Goal: Task Accomplishment & Management: Manage account settings

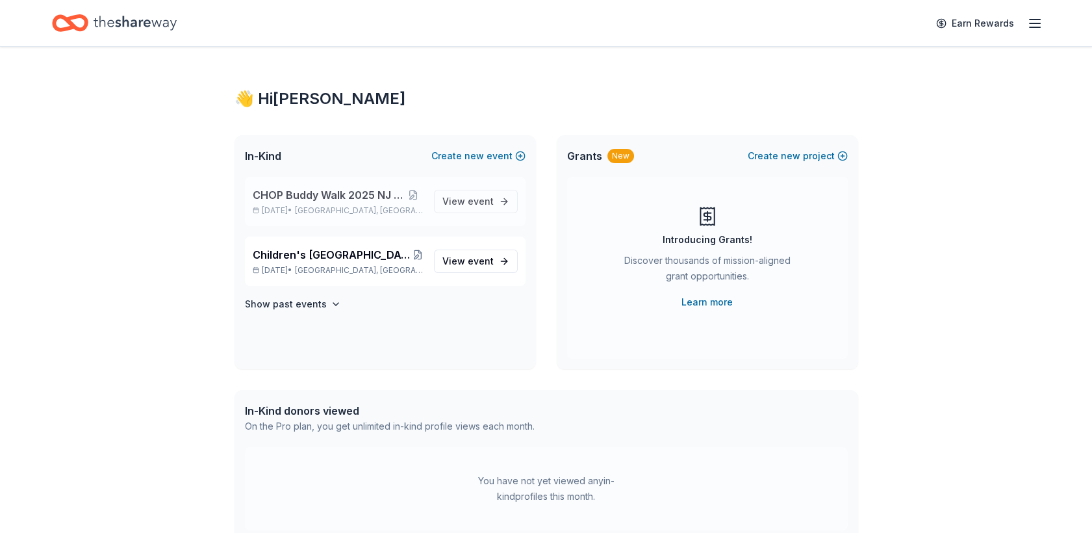
click at [349, 201] on span "CHOP Buddy Walk 2025 NJ Donations" at bounding box center [328, 195] width 151 height 16
click at [296, 261] on span "Children's [GEOGRAPHIC_DATA] (CHOP) Buddy Walk and Family Fun Day" at bounding box center [333, 255] width 160 height 16
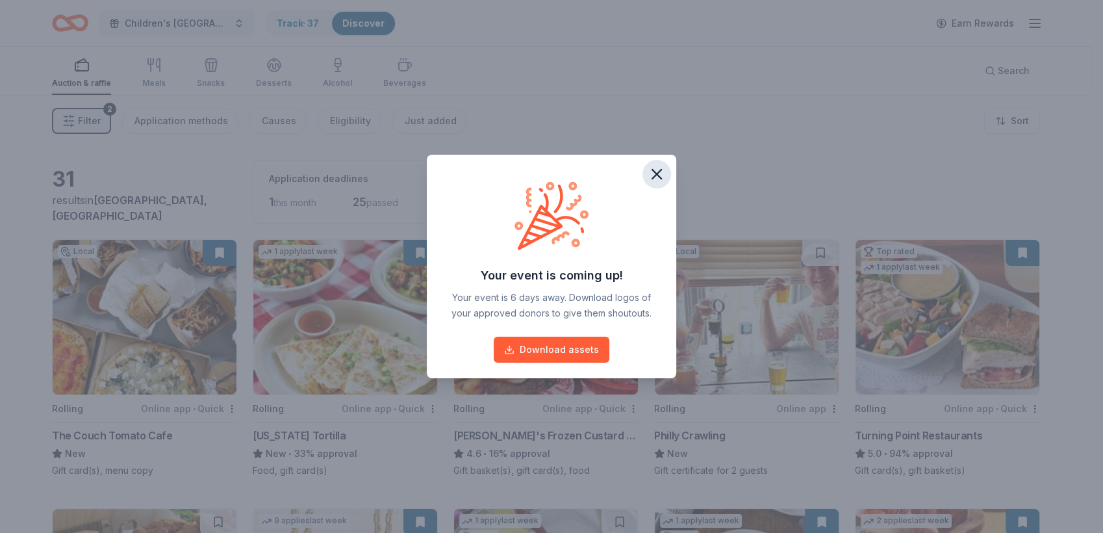
click at [662, 177] on icon "button" at bounding box center [657, 174] width 18 height 18
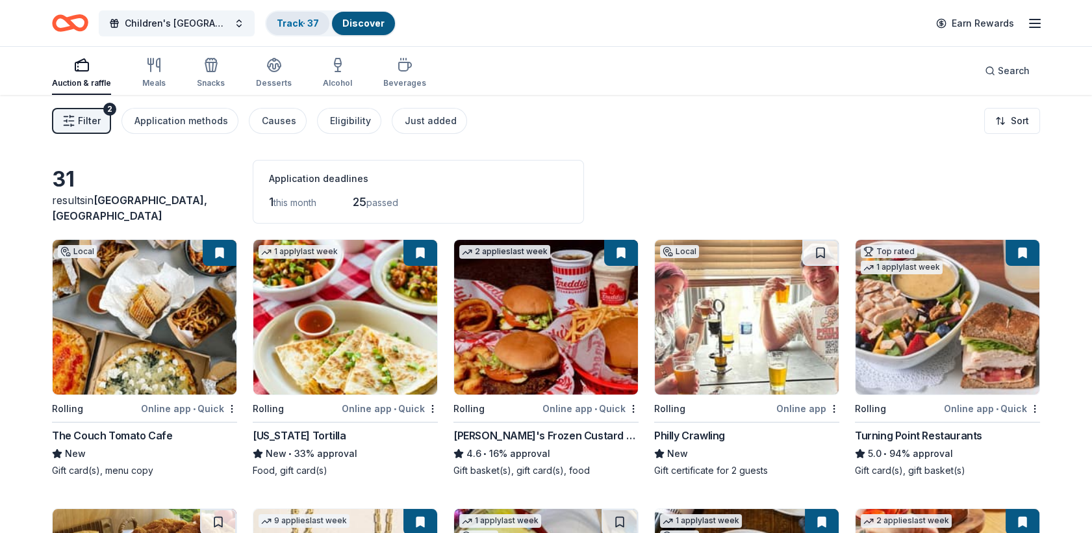
click at [301, 25] on link "Track · 37" at bounding box center [298, 23] width 42 height 11
click at [294, 20] on link "Track · 37" at bounding box center [298, 23] width 42 height 11
click at [294, 24] on link "Track · 37" at bounding box center [298, 23] width 42 height 11
click at [304, 20] on link "Track · 37" at bounding box center [298, 23] width 42 height 11
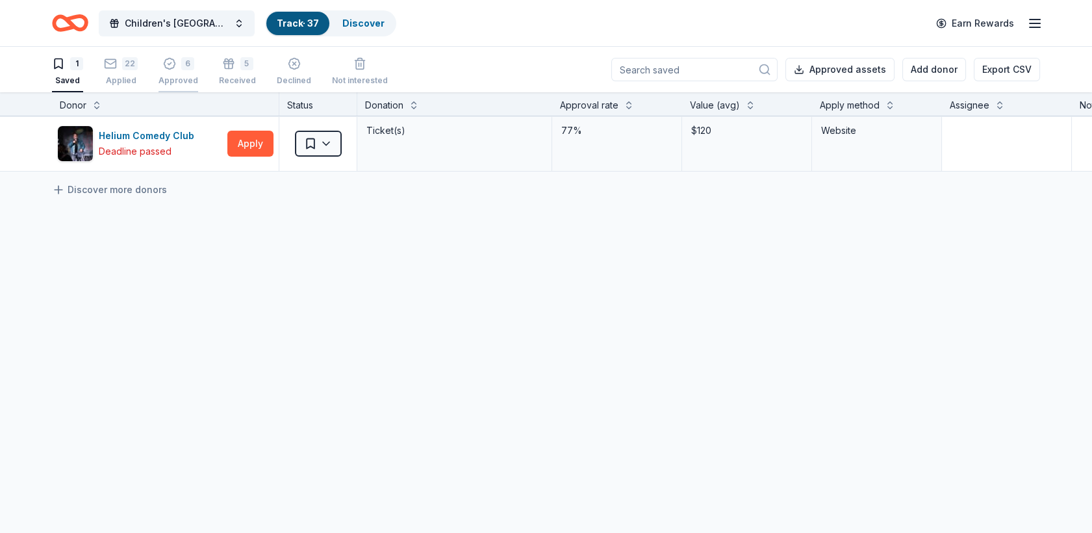
click at [170, 79] on div "Approved" at bounding box center [179, 80] width 40 height 10
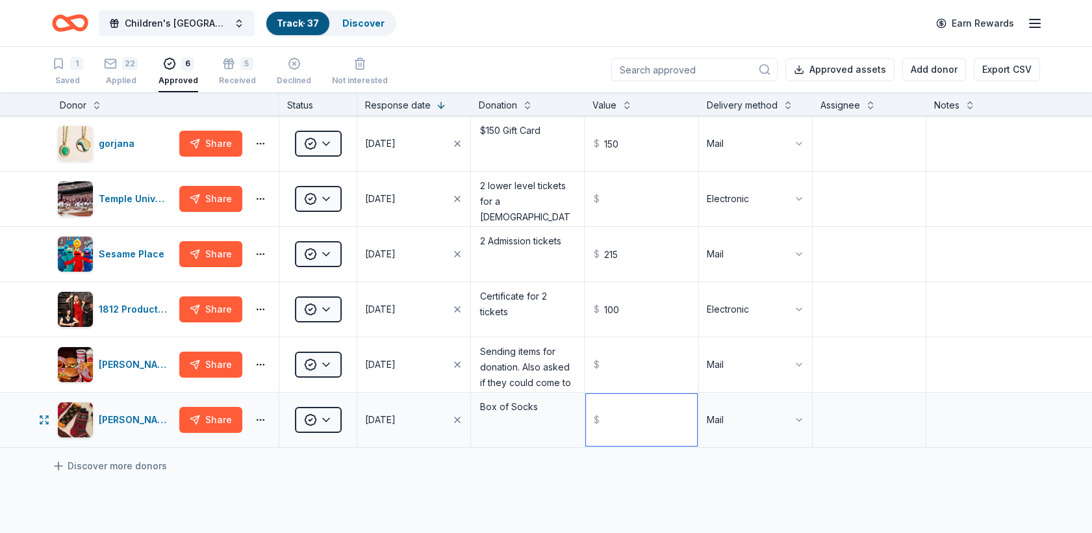
click at [611, 424] on input "text" at bounding box center [641, 420] width 110 height 52
click at [518, 413] on textarea "Box of Socks" at bounding box center [527, 420] width 110 height 52
click at [745, 415] on html "Children's [GEOGRAPHIC_DATA] (CHOP) Buddy Walk and Family Fun Day Track · 37 Di…" at bounding box center [546, 266] width 1092 height 533
click at [968, 382] on html "Children's [GEOGRAPHIC_DATA] (CHOP) Buddy Walk and Family Fun Day Track · 37 Di…" at bounding box center [546, 266] width 1092 height 533
click at [946, 419] on textarea at bounding box center [983, 420] width 111 height 52
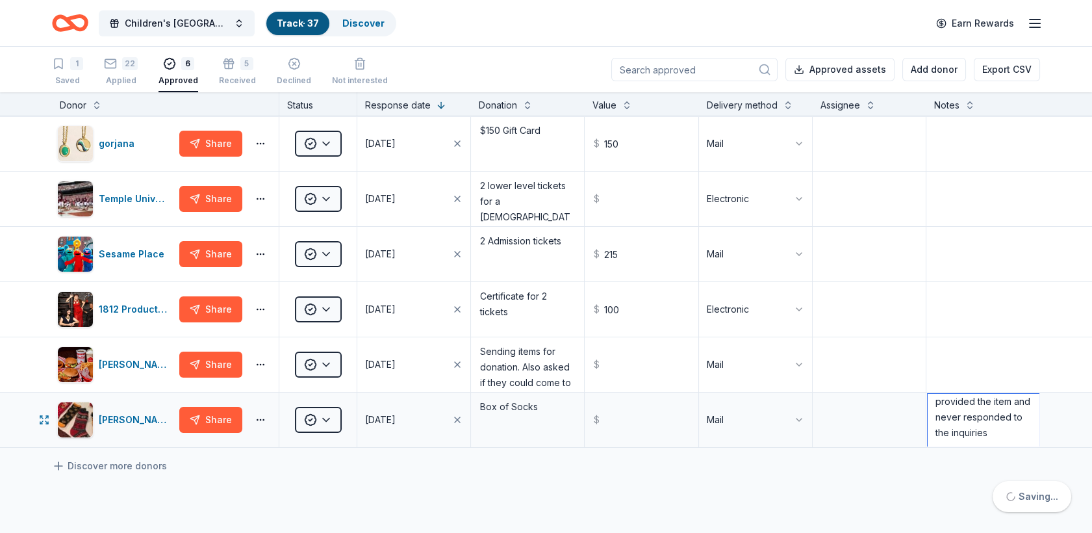
scroll to position [107, 0]
type textarea "The organization never sent the box of socks. I reached out 3 times, and they n…"
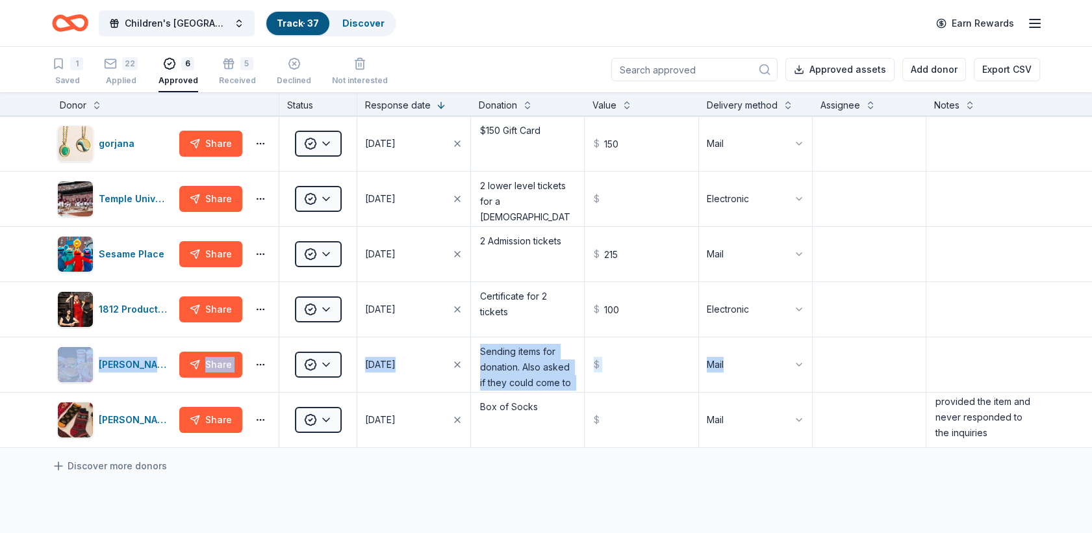
drag, startPoint x: 1080, startPoint y: 359, endPoint x: 1090, endPoint y: 324, distance: 35.8
click at [1090, 324] on div "Donor Status Response date Donation Value Delivery method Assignee Notes gorjan…" at bounding box center [546, 312] width 1092 height 441
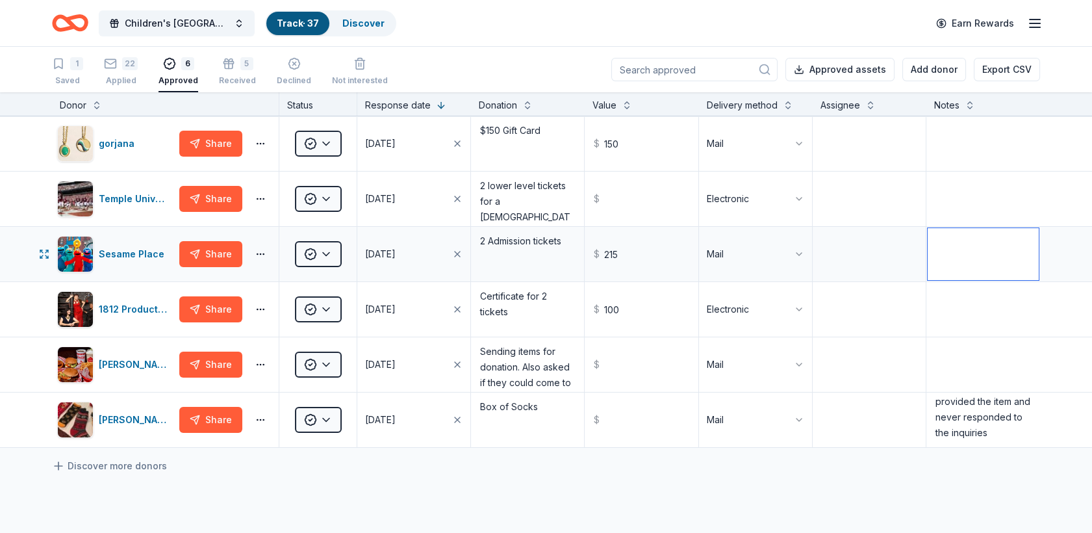
click at [1000, 268] on textarea at bounding box center [983, 254] width 111 height 52
click at [115, 78] on div "Applied" at bounding box center [121, 80] width 34 height 10
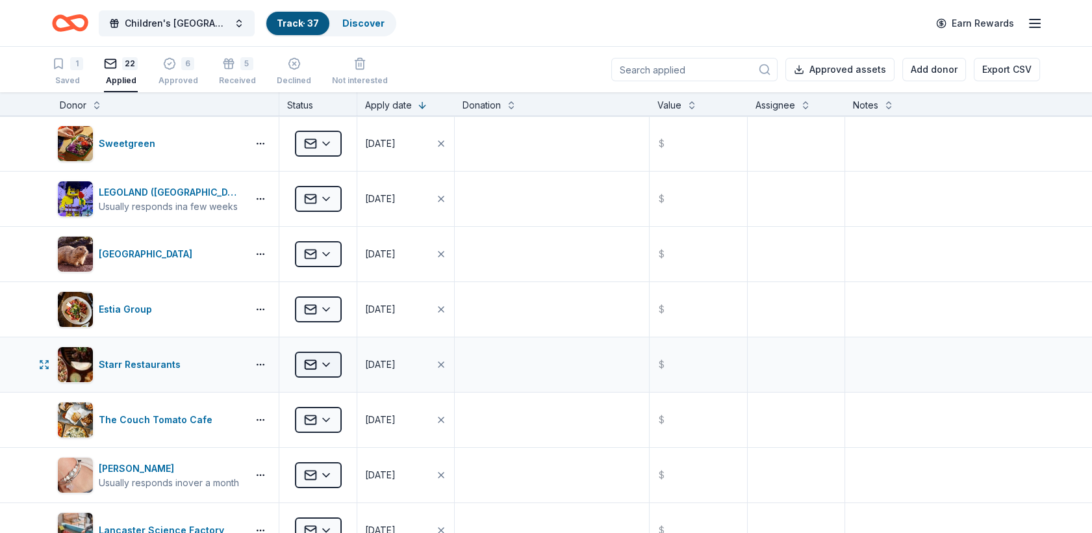
click at [329, 360] on html "Children's [GEOGRAPHIC_DATA] (CHOP) Buddy Walk and Family Fun Day Track · 37 Di…" at bounding box center [546, 266] width 1092 height 533
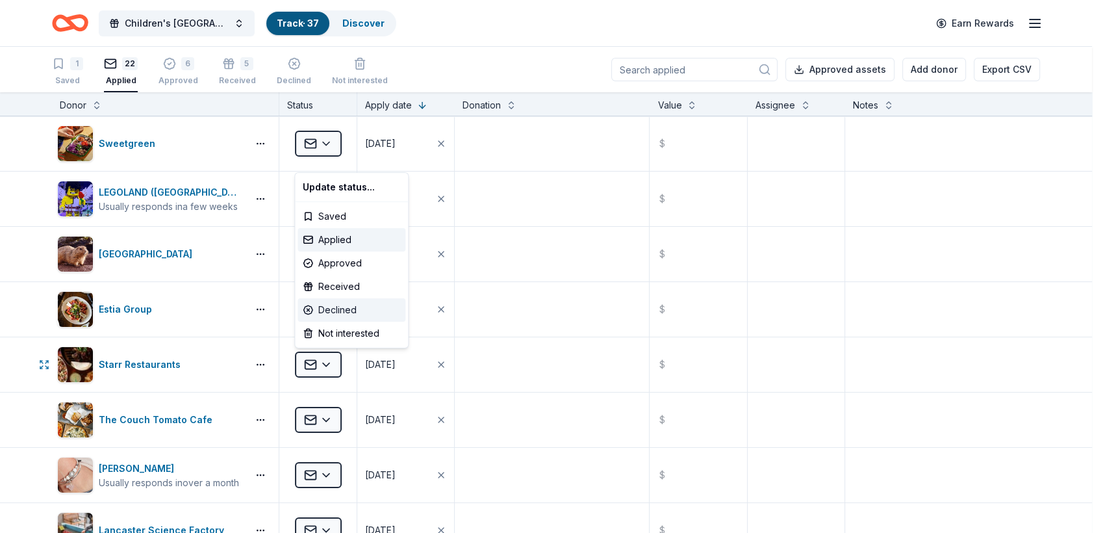
click at [318, 307] on div "Declined" at bounding box center [352, 309] width 108 height 23
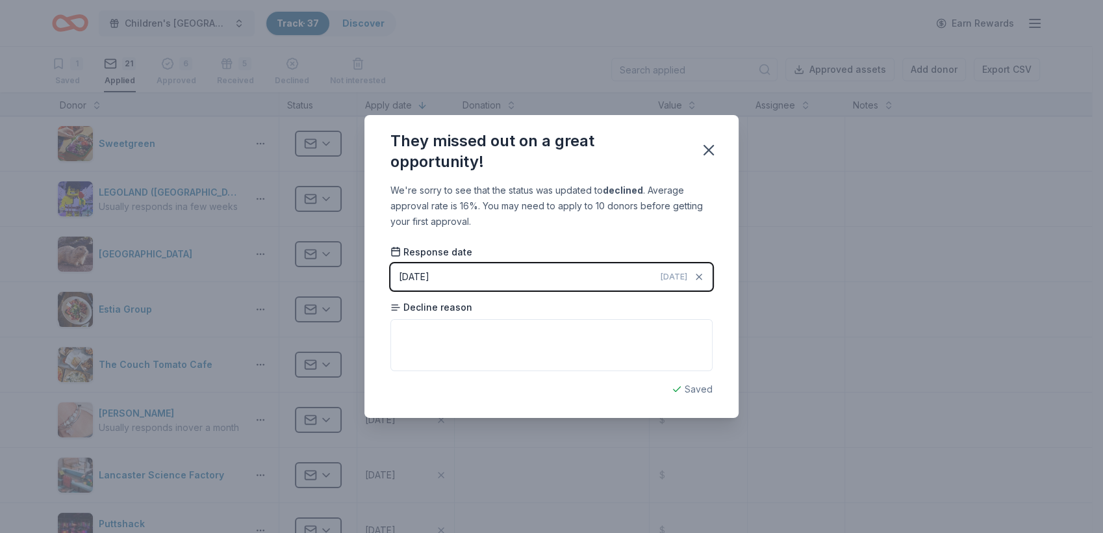
click at [471, 275] on button "[DATE] [DATE]" at bounding box center [552, 276] width 322 height 27
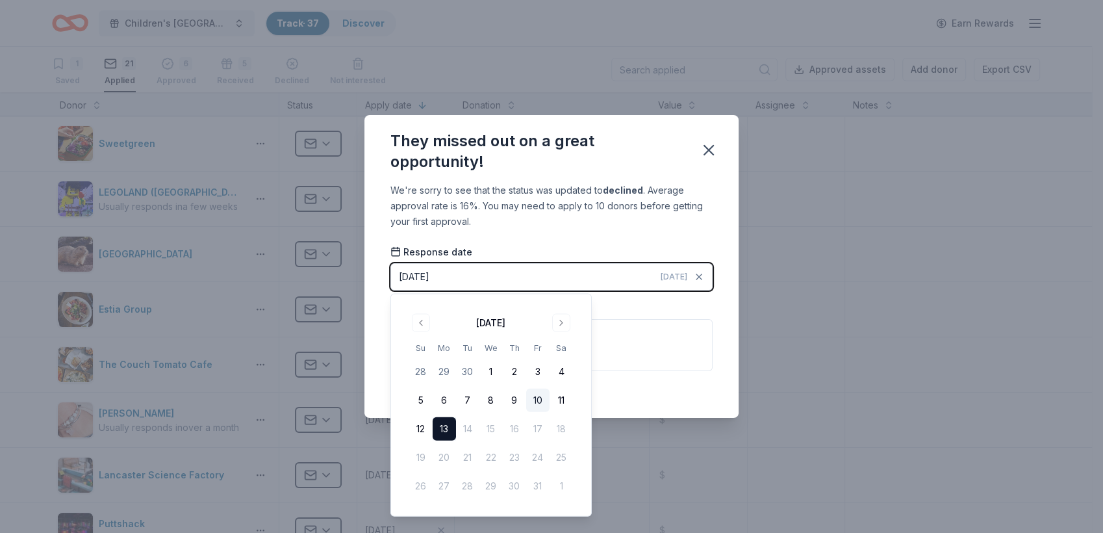
click at [544, 399] on button "10" at bounding box center [537, 400] width 23 height 23
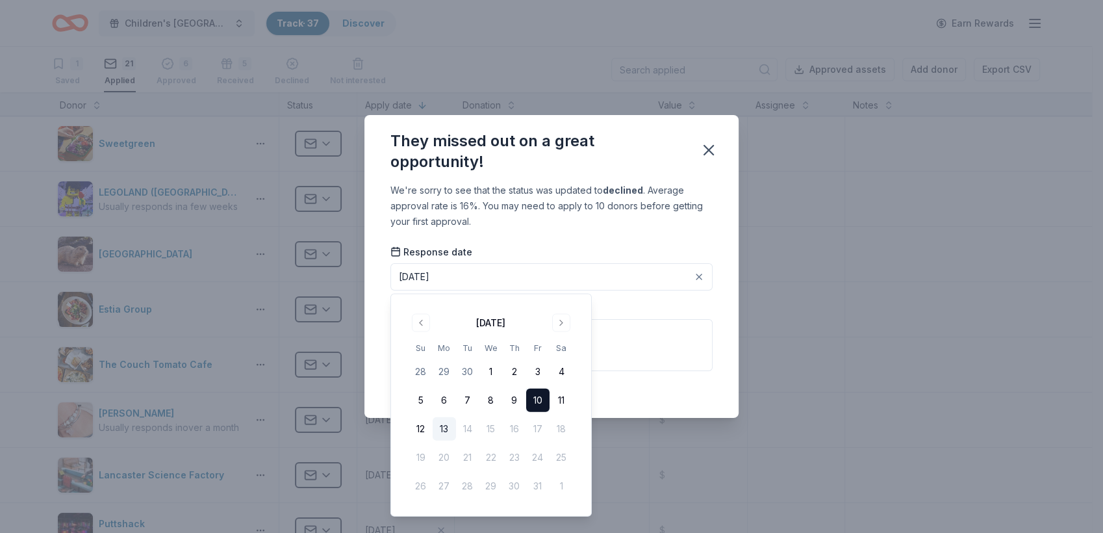
click at [542, 403] on button "10" at bounding box center [537, 400] width 23 height 23
click at [535, 402] on button "10" at bounding box center [537, 400] width 23 height 23
click at [629, 174] on div "They missed out on a great opportunity!" at bounding box center [552, 149] width 374 height 68
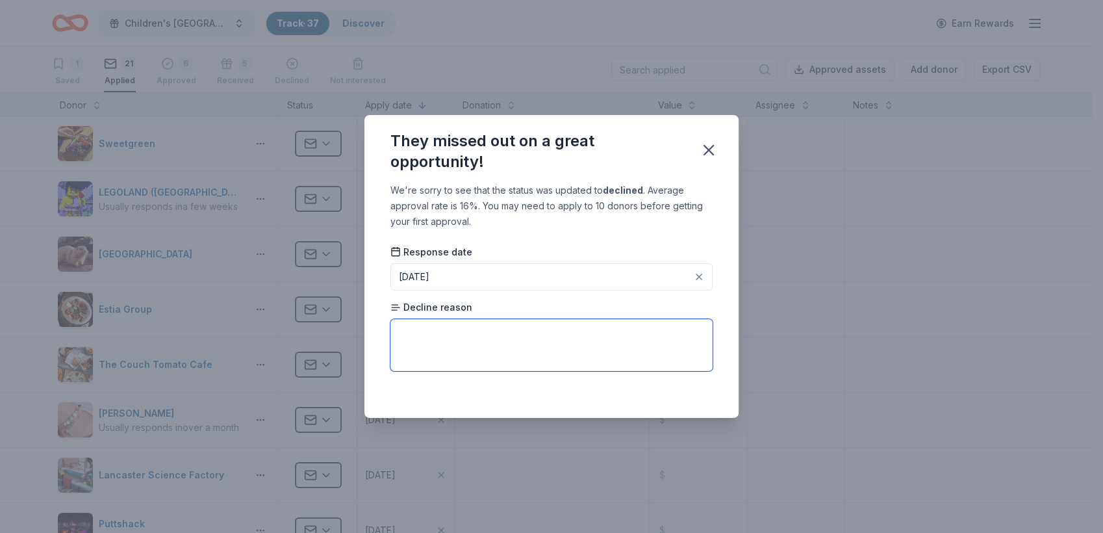
click at [428, 347] on textarea at bounding box center [552, 345] width 322 height 52
type textarea "They focus on specific types of charities."
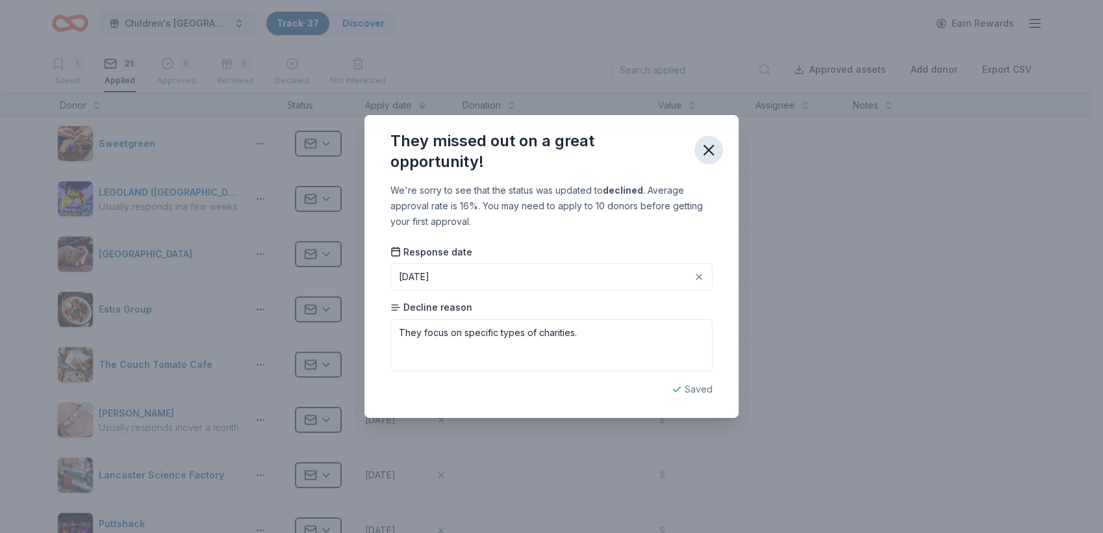
click at [712, 153] on icon "button" at bounding box center [708, 150] width 9 height 9
